Goal: Check status: Check status

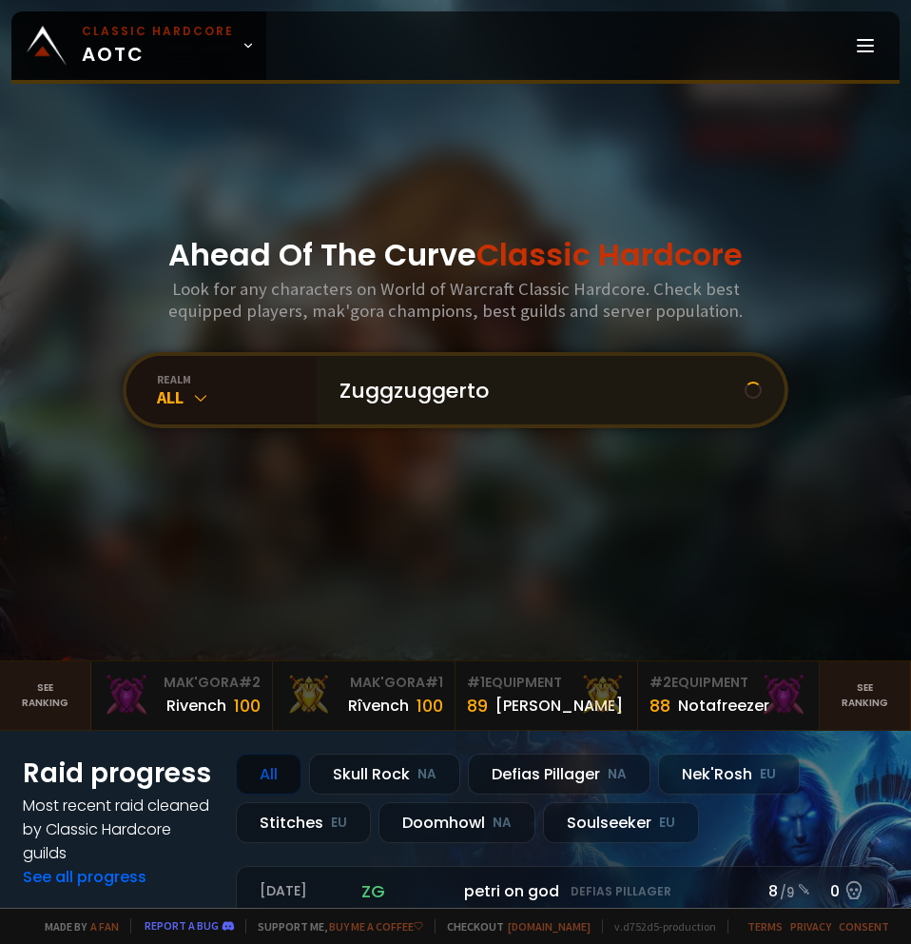
type input "Zuggzuggerton"
click at [417, 396] on input "text" at bounding box center [545, 390] width 434 height 68
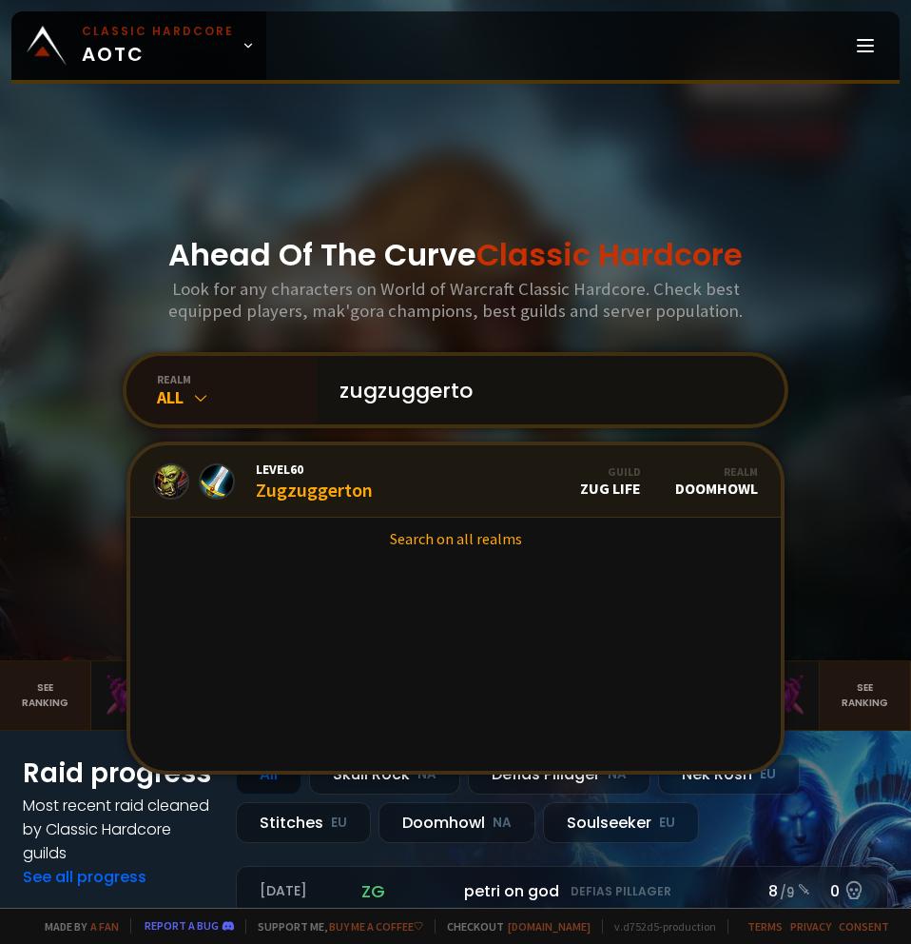
type input "zugzuggerto"
click at [324, 490] on div "Level 60 Zugzuggerton" at bounding box center [314, 480] width 117 height 41
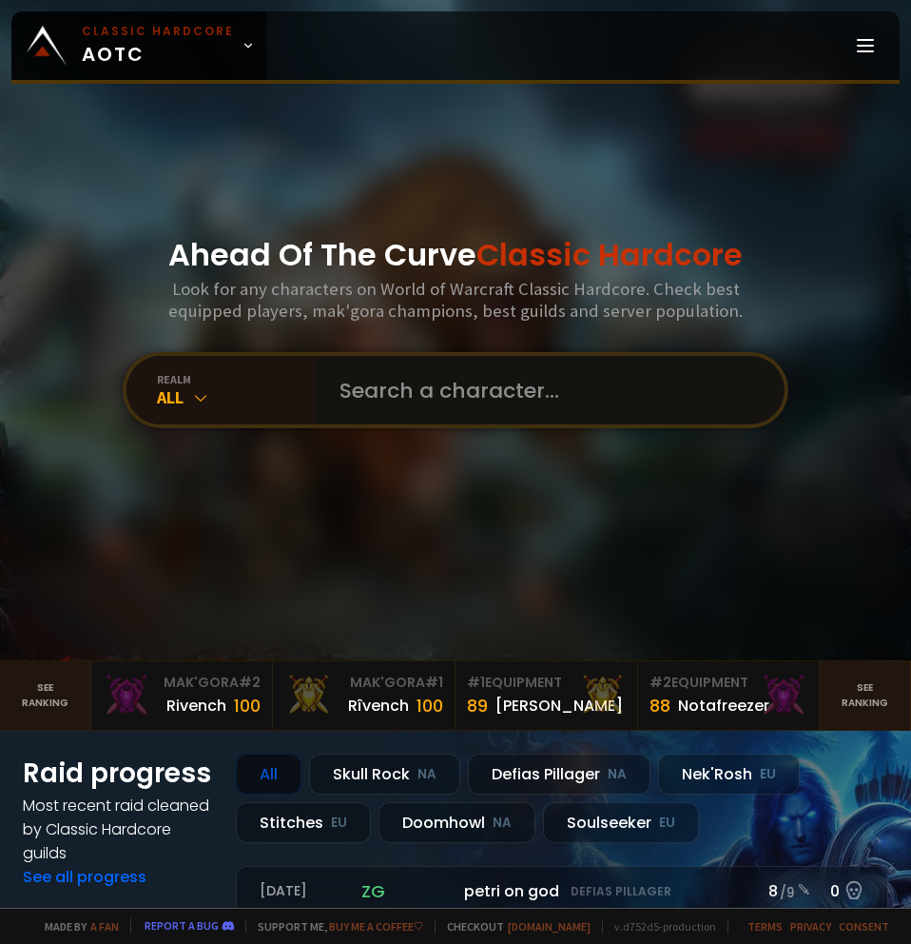
click at [367, 380] on input "text" at bounding box center [545, 390] width 434 height 68
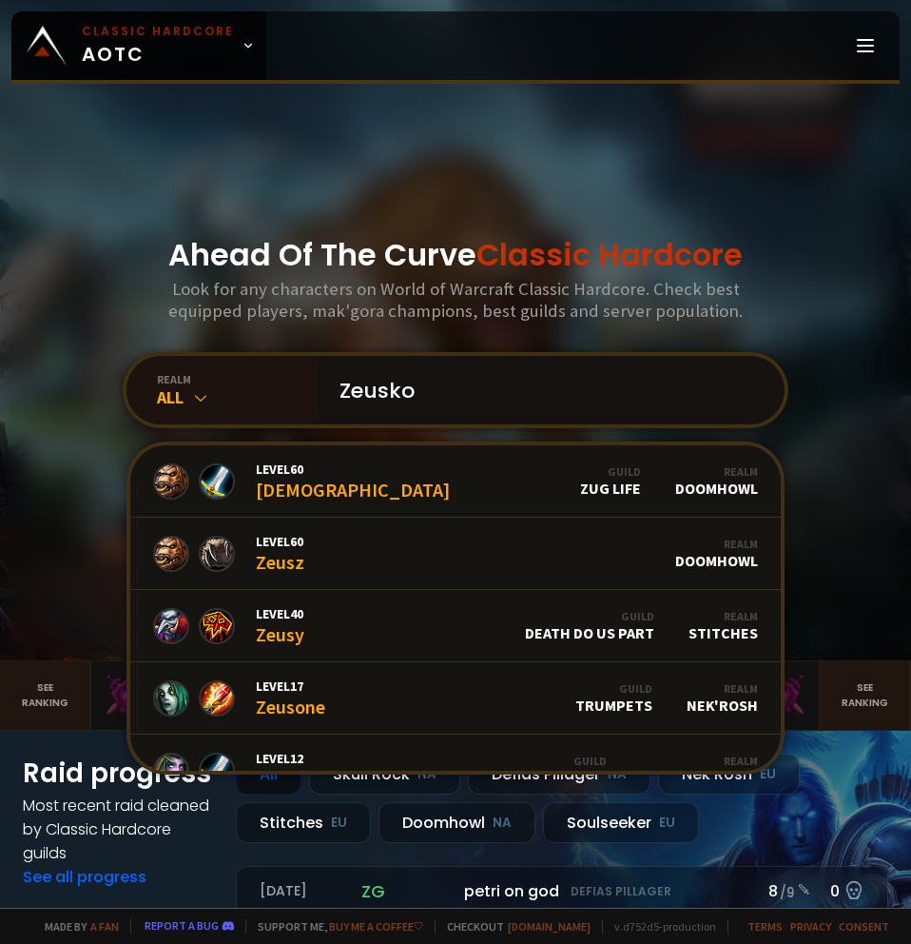
type input "Zeuskog"
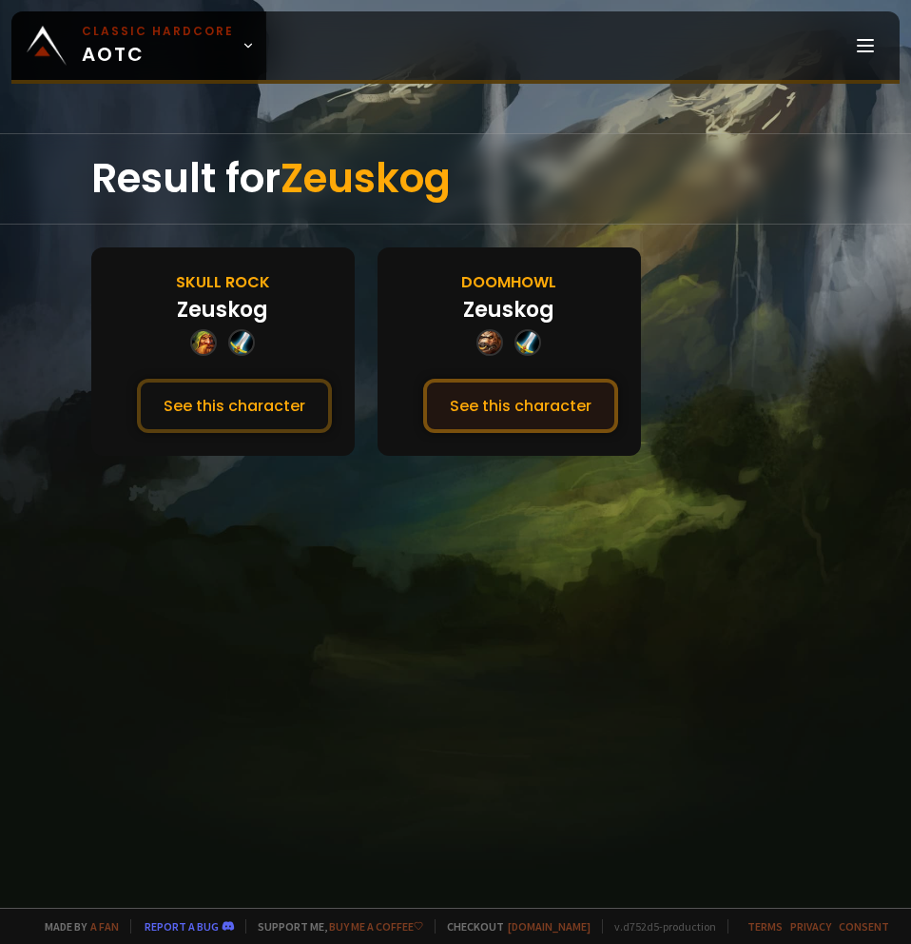
click at [534, 412] on button "See this character" at bounding box center [520, 406] width 195 height 54
